Goal: Register for event/course

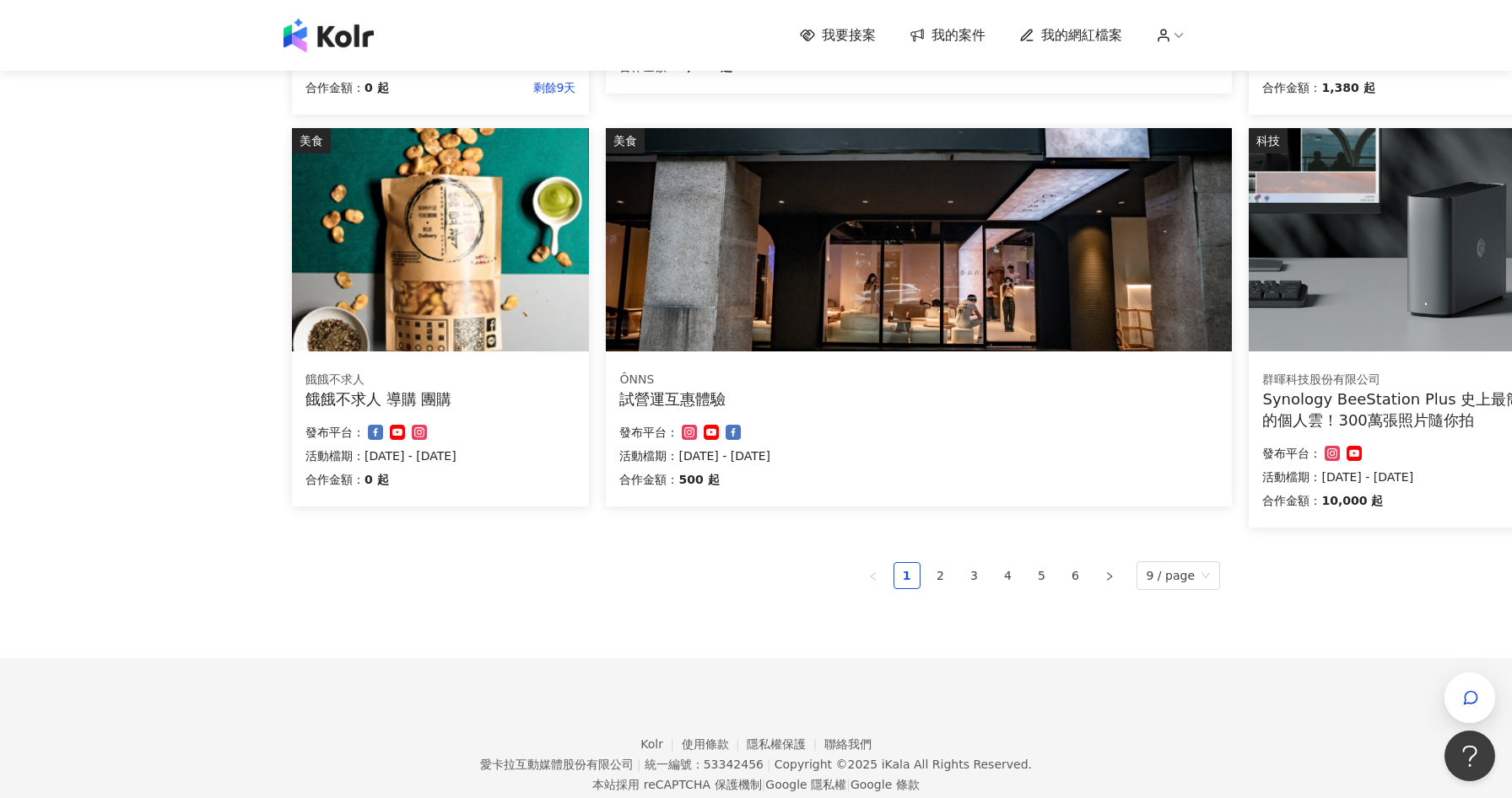
scroll to position [1003, 0]
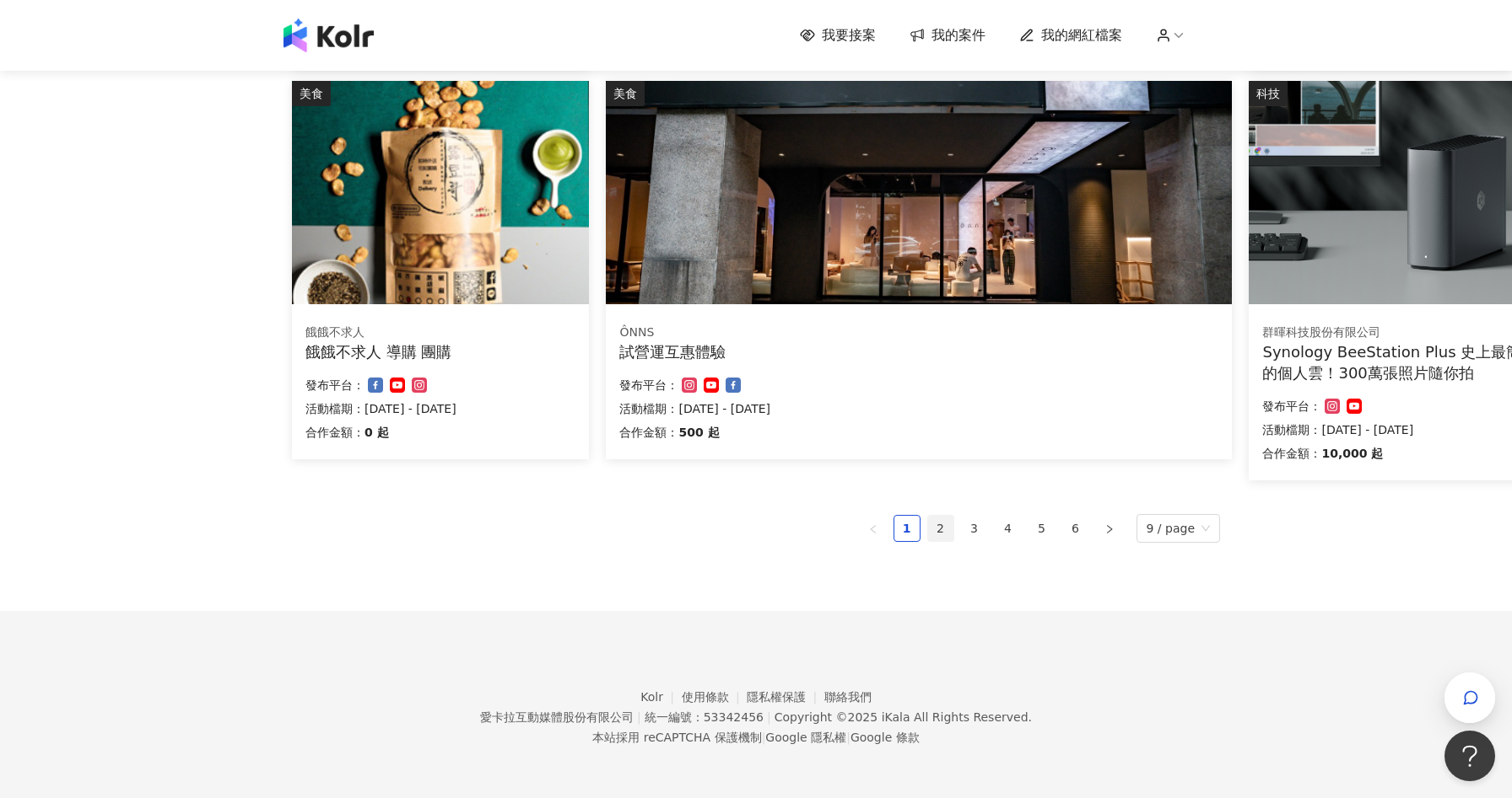
click at [943, 531] on link "2" at bounding box center [940, 529] width 25 height 25
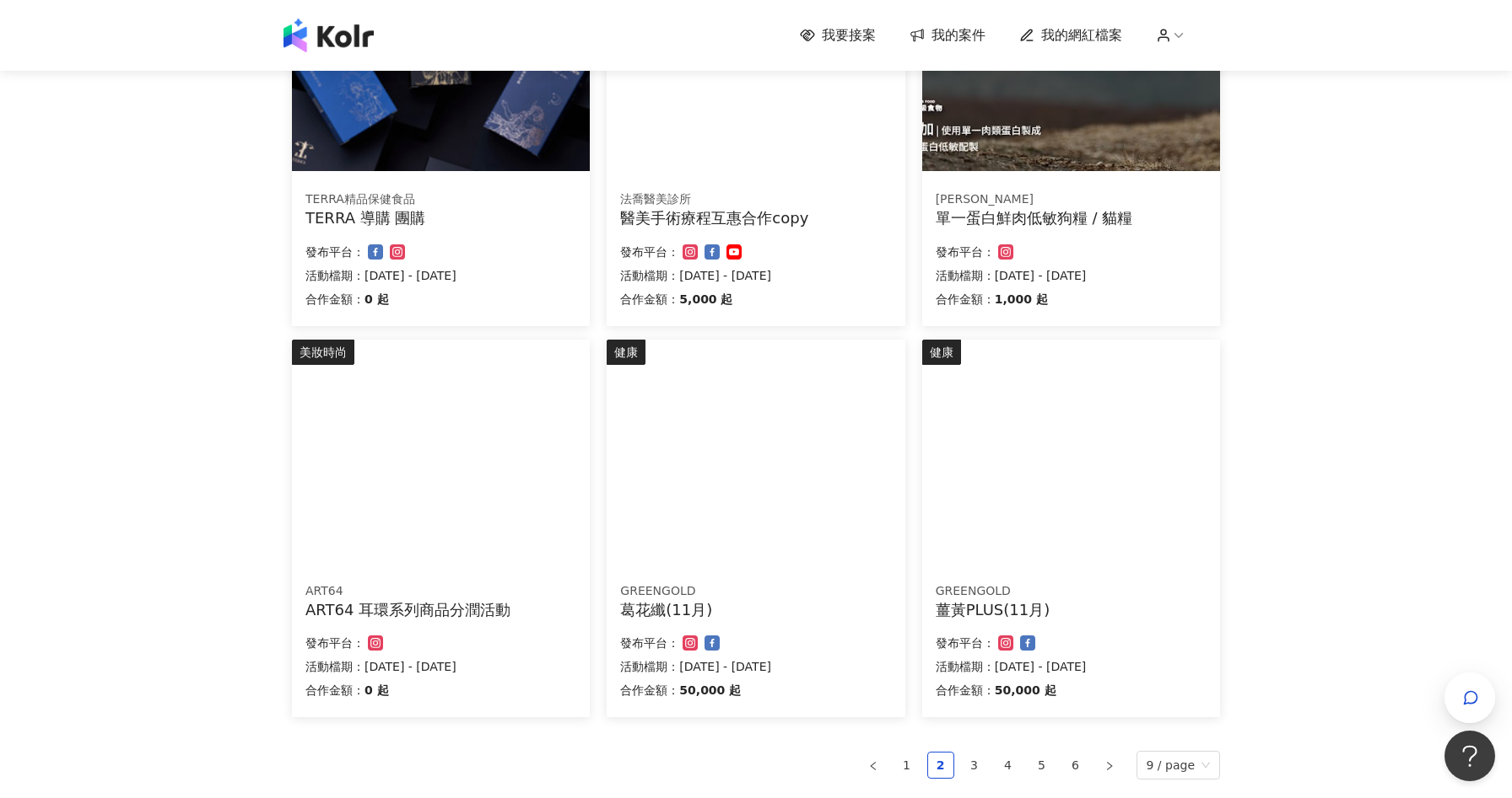
scroll to position [810, 0]
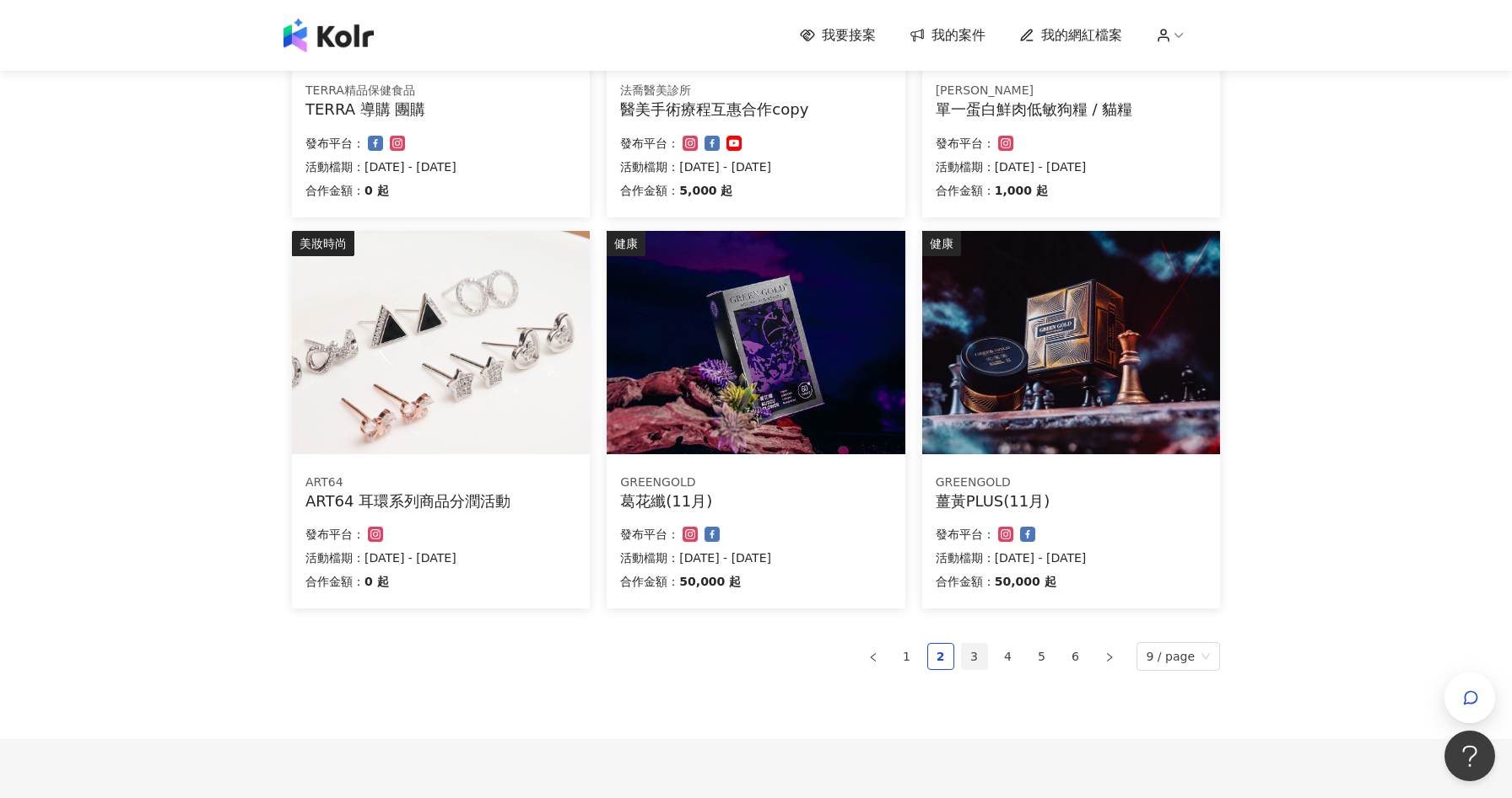
click at [971, 665] on link "3" at bounding box center [974, 657] width 25 height 25
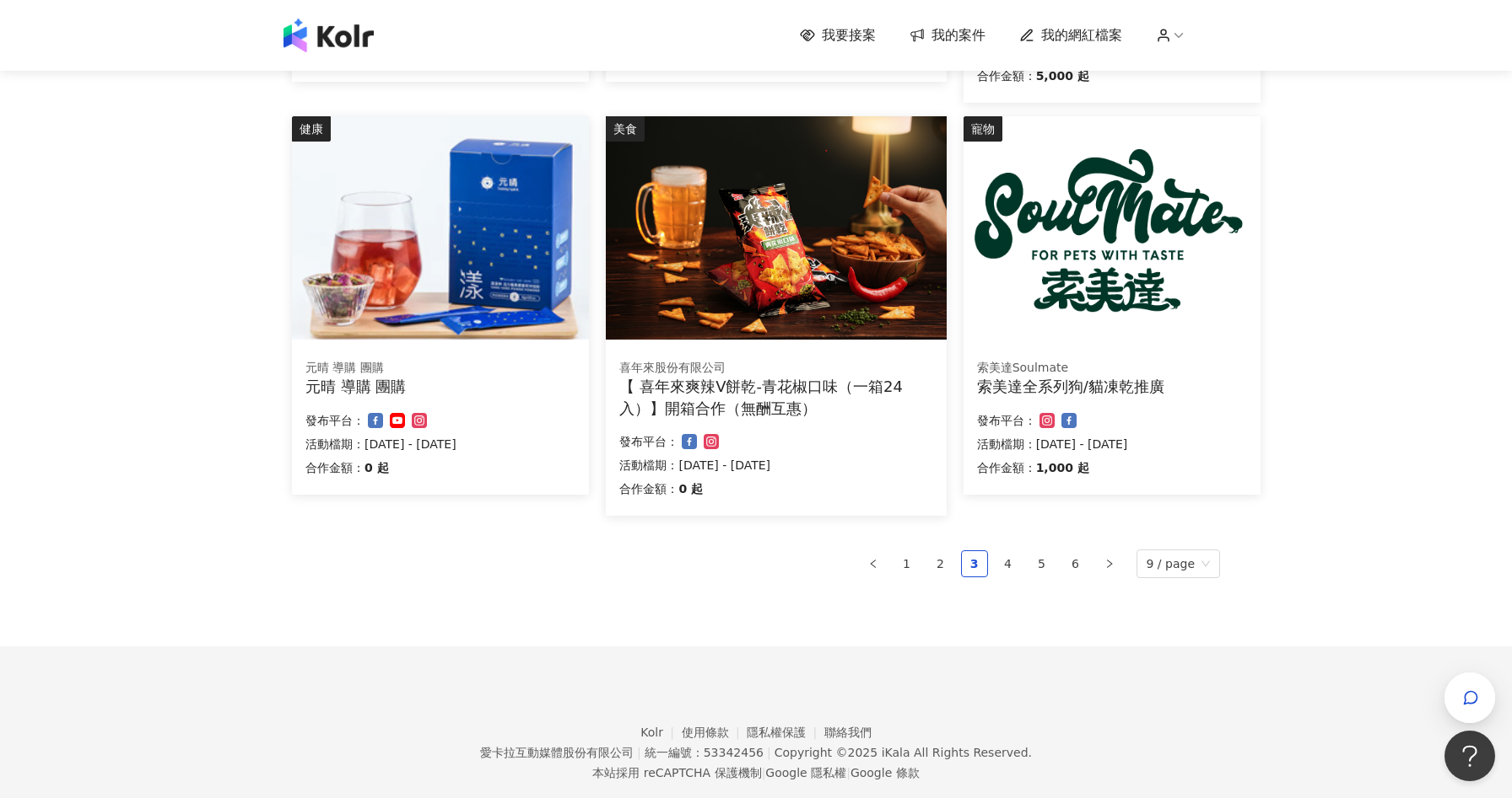
scroll to position [981, 0]
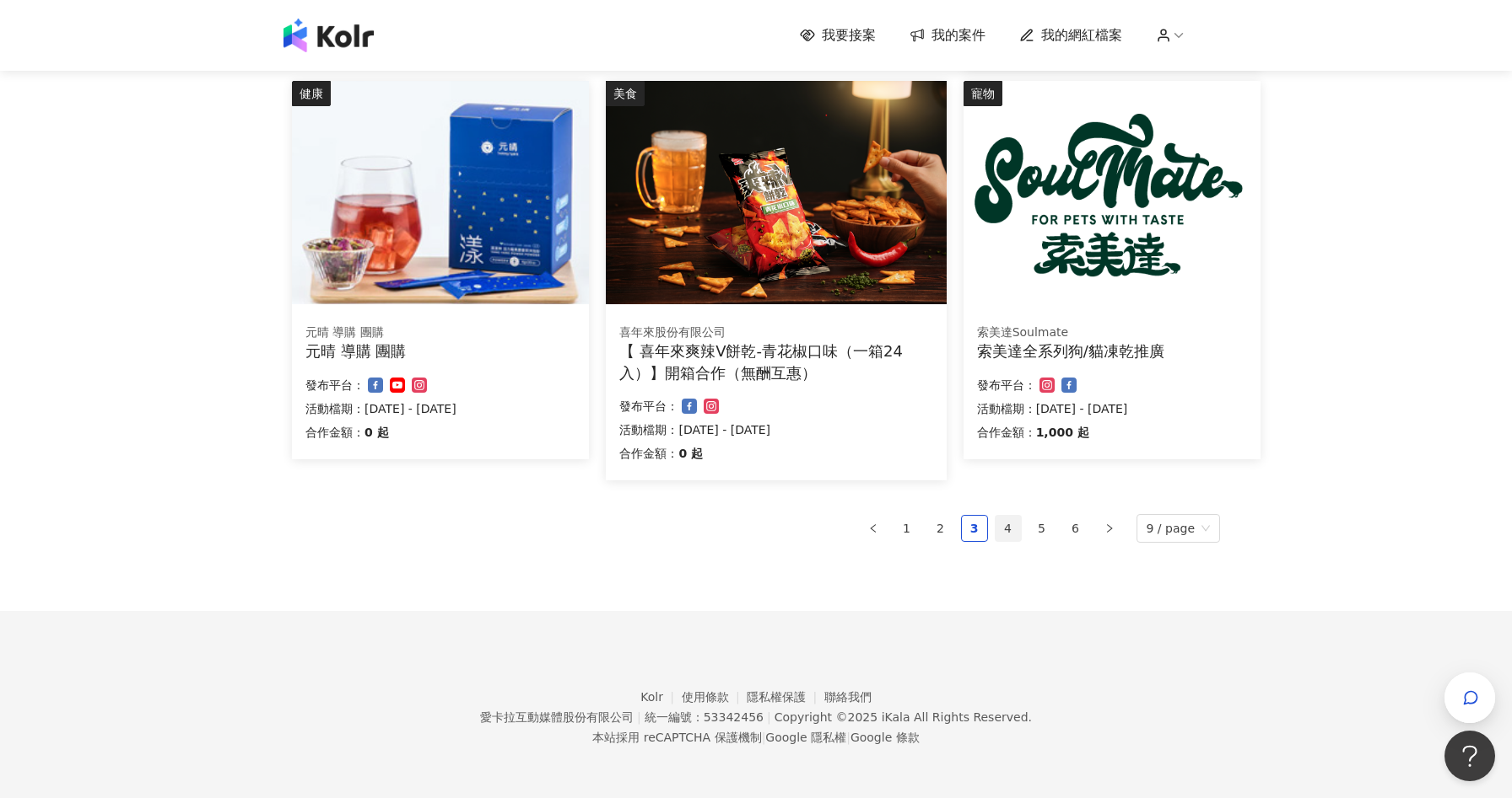
click at [1014, 523] on link "4" at bounding box center [1008, 529] width 25 height 25
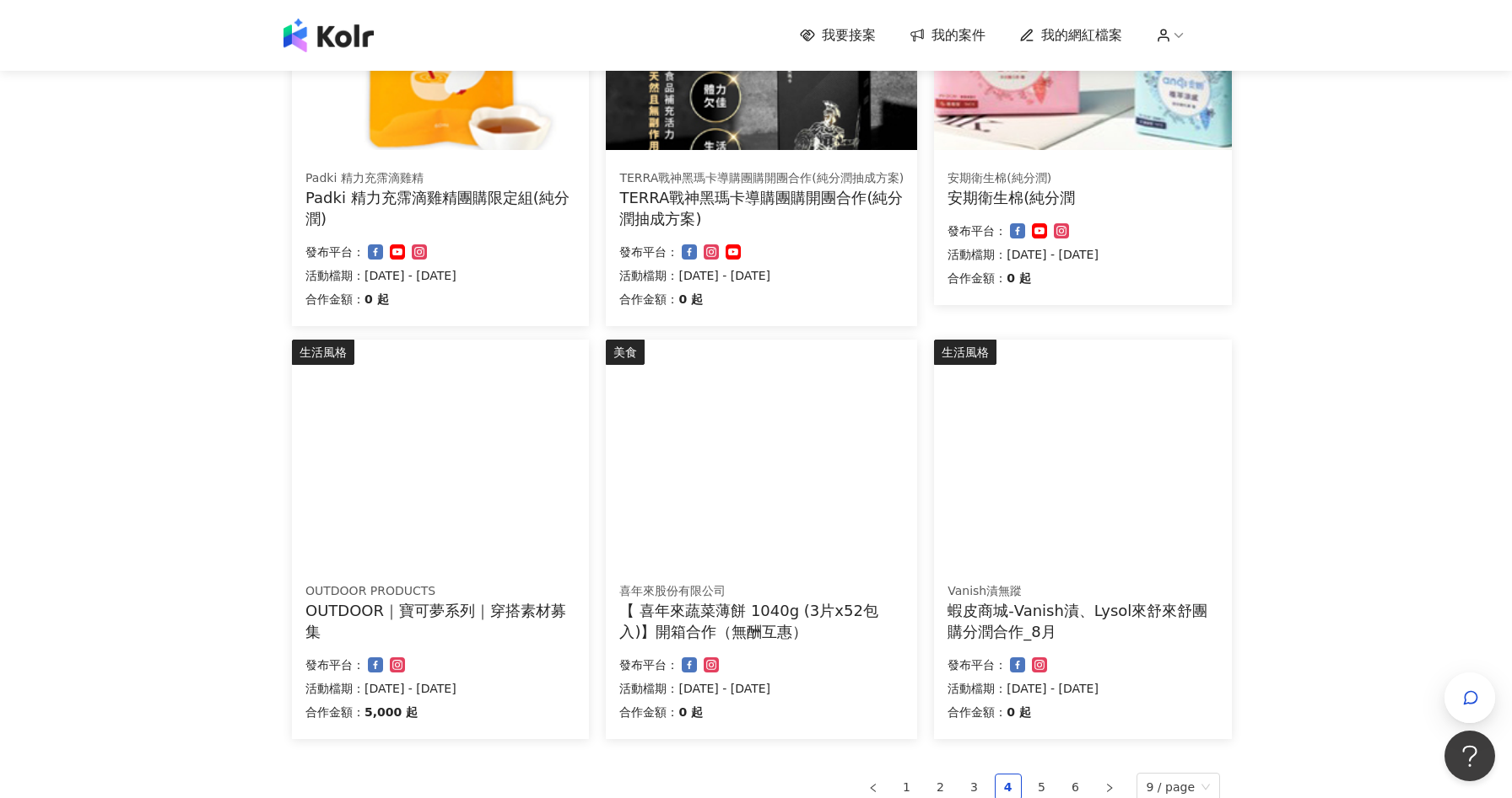
scroll to position [937, 0]
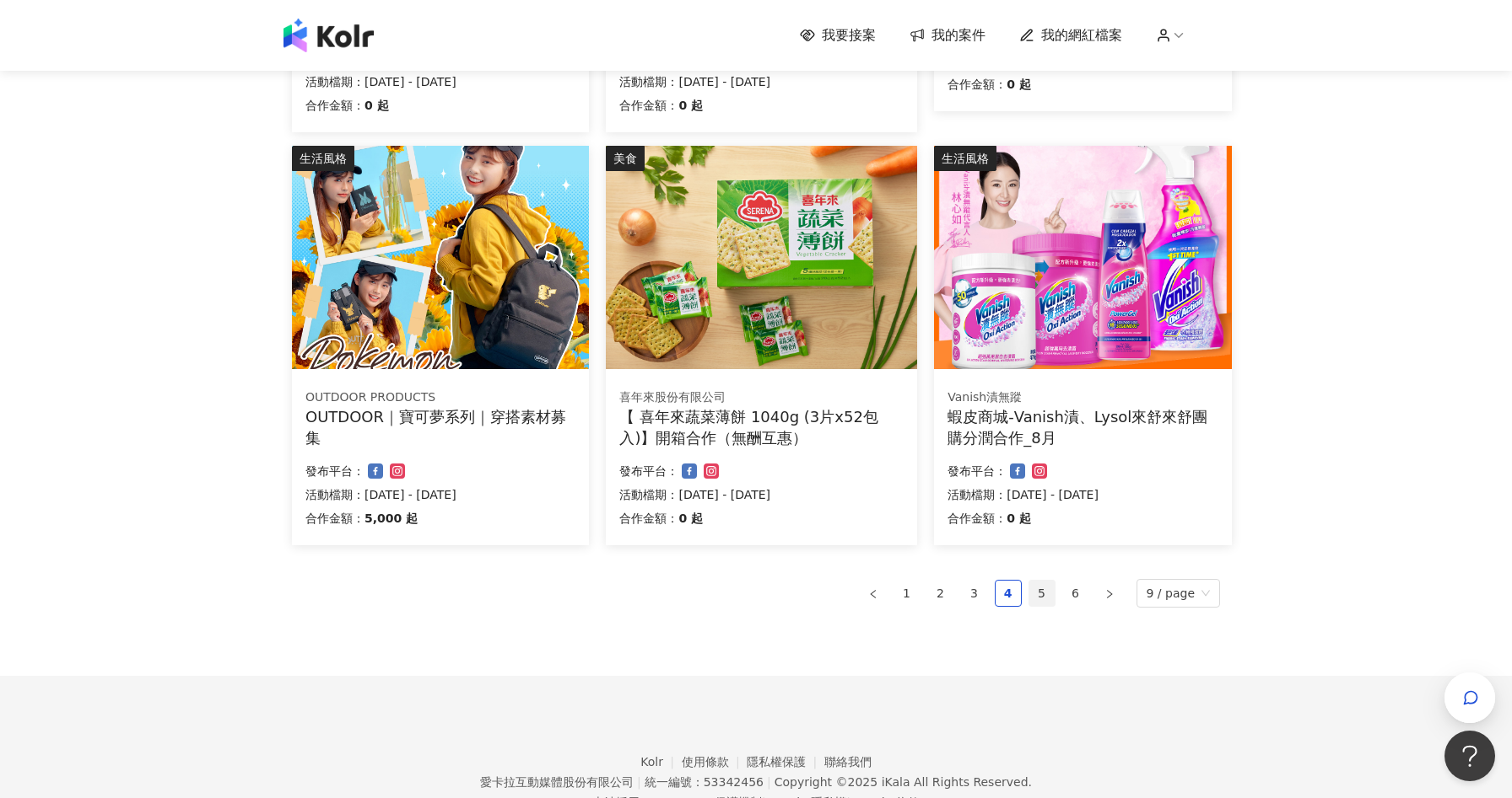
click at [1042, 583] on link "5" at bounding box center [1041, 593] width 25 height 25
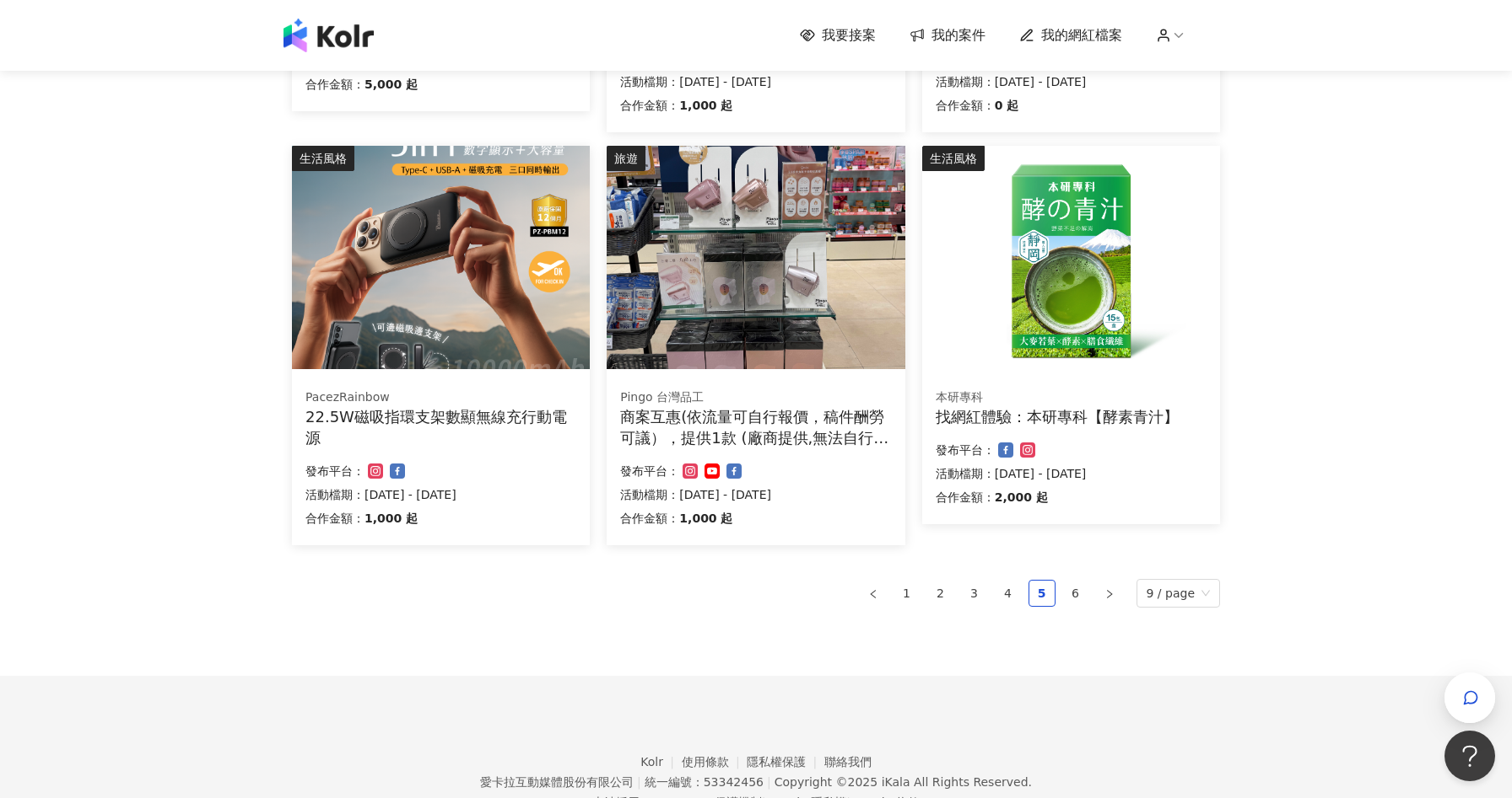
click at [500, 438] on div "22.5W磁吸指環支架數顯無線充行動電源" at bounding box center [440, 428] width 271 height 42
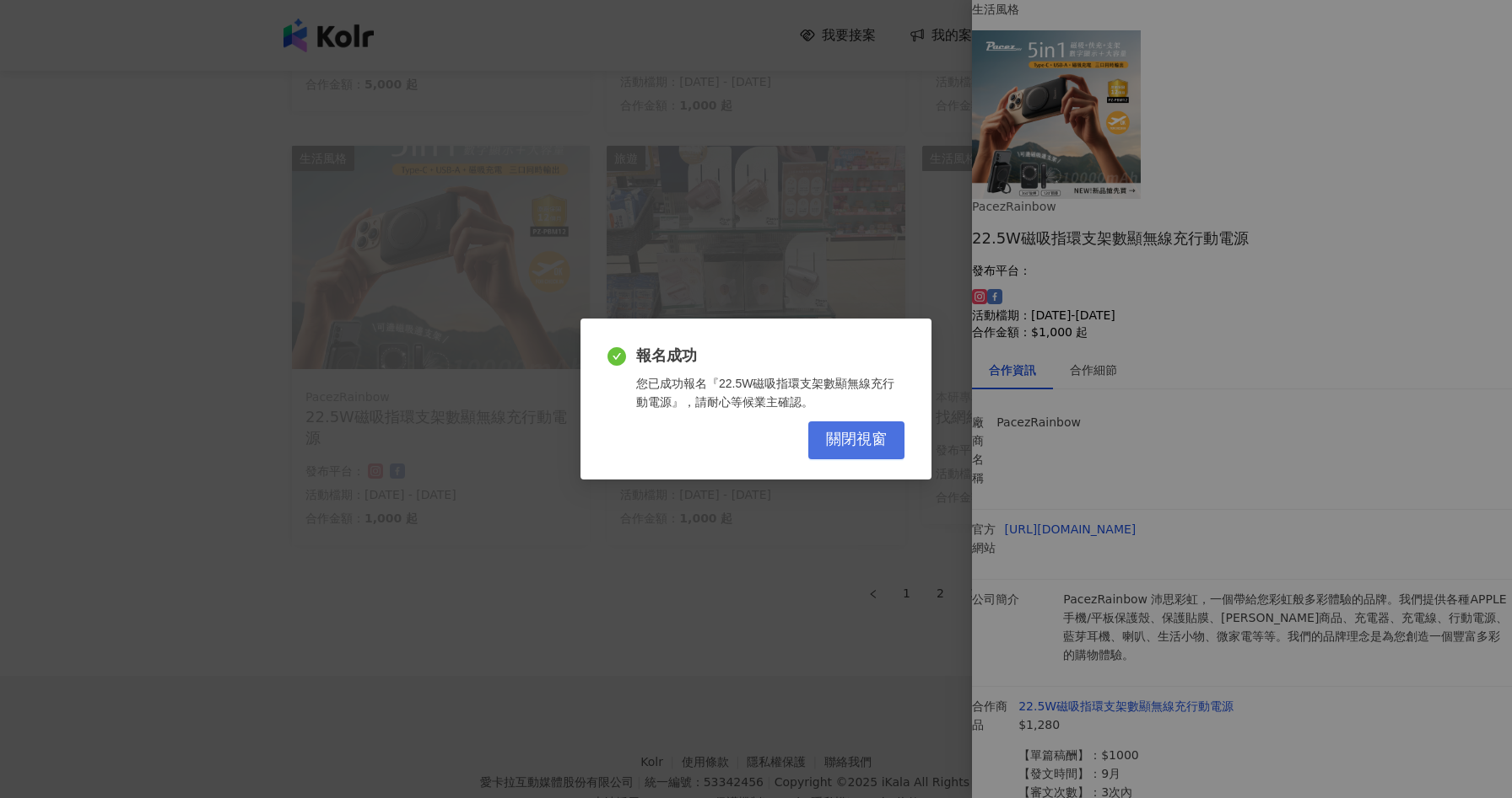
click at [863, 441] on span "關閉視窗" at bounding box center [855, 440] width 60 height 19
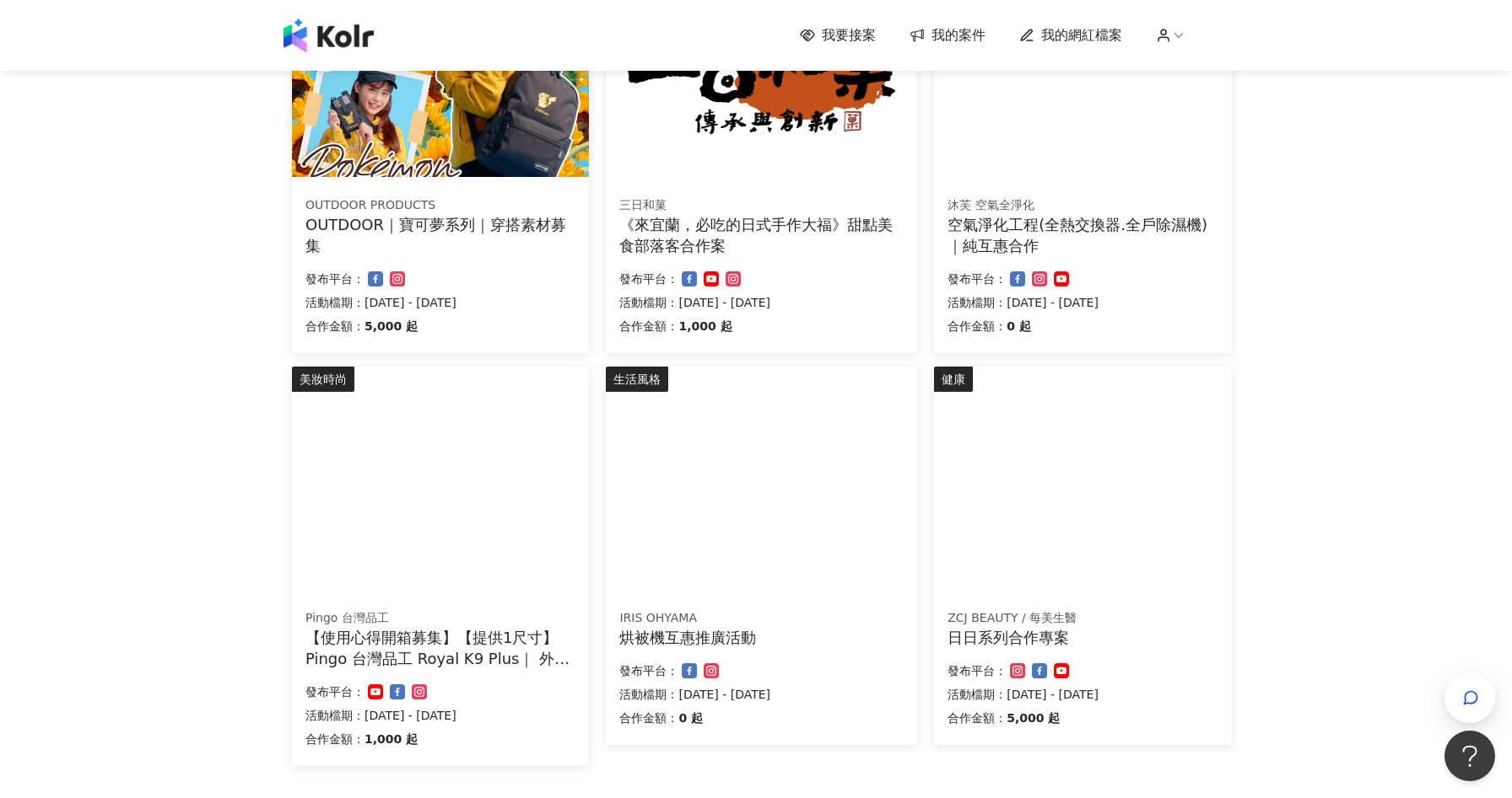
scroll to position [1003, 0]
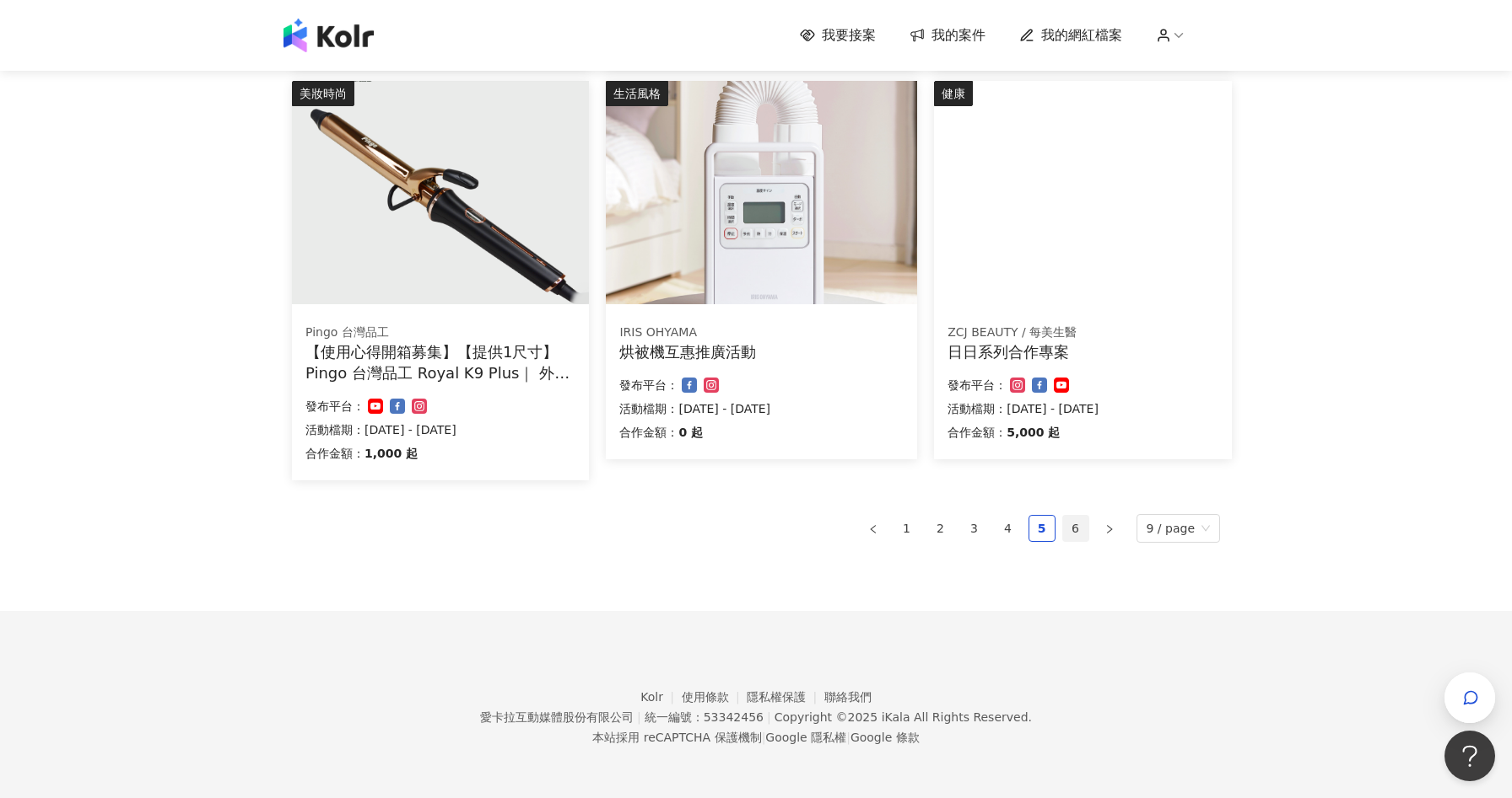
click at [1084, 528] on link "6" at bounding box center [1075, 529] width 25 height 25
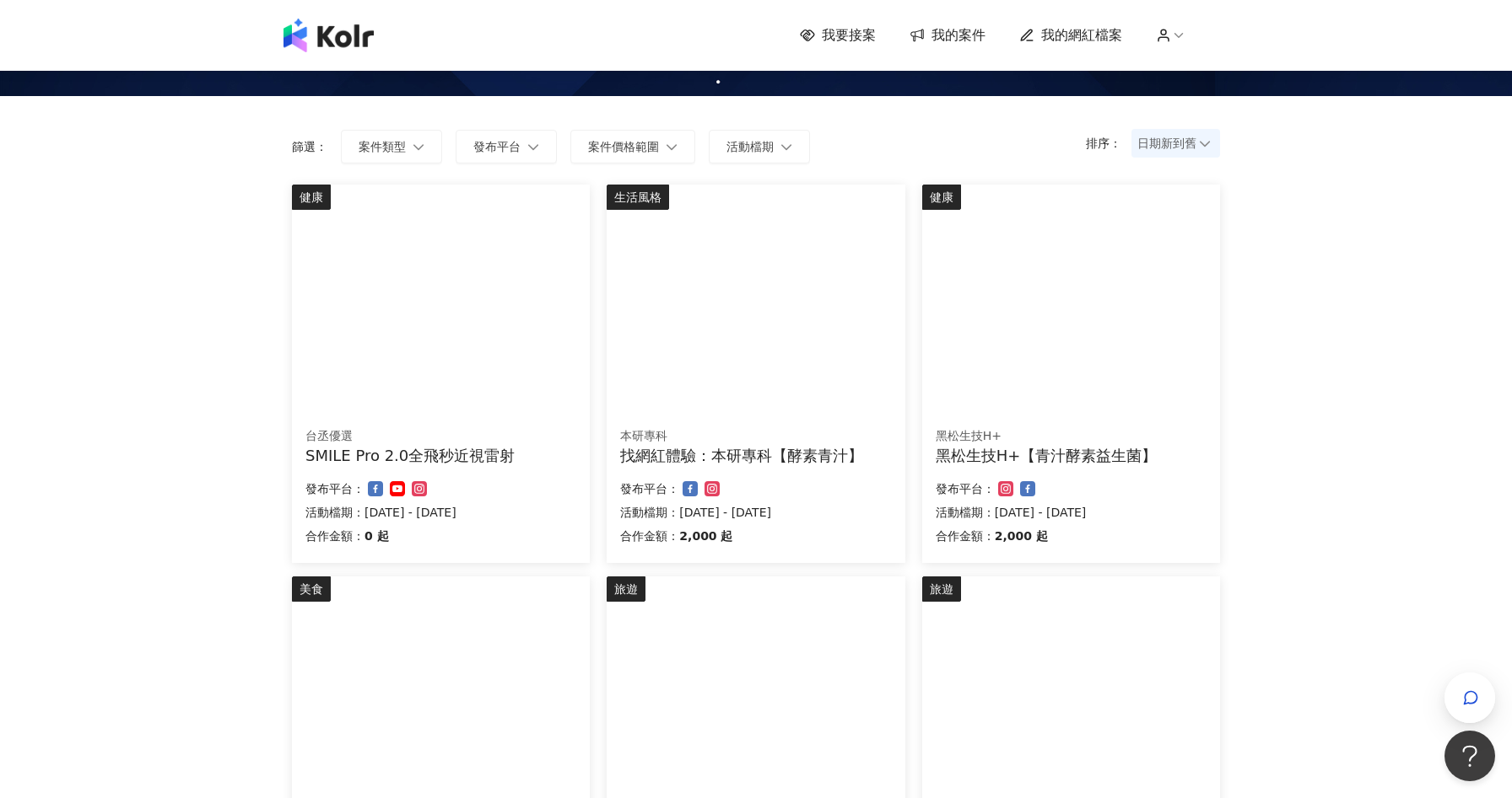
scroll to position [0, 0]
